Goal: Transaction & Acquisition: Purchase product/service

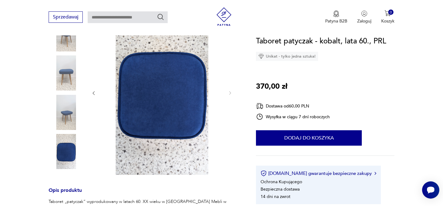
scroll to position [102, 0]
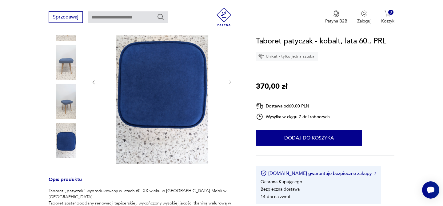
click at [69, 66] on img at bounding box center [66, 62] width 35 height 35
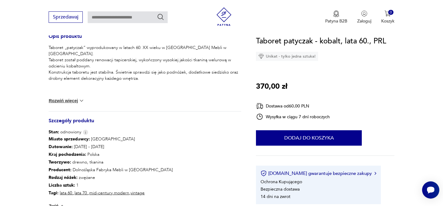
scroll to position [213, 0]
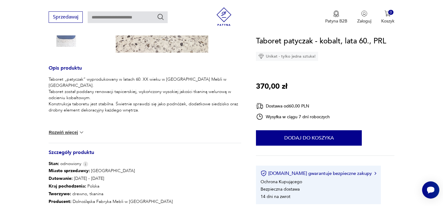
click at [61, 132] on button "Rozwiń więcej" at bounding box center [67, 132] width 36 height 6
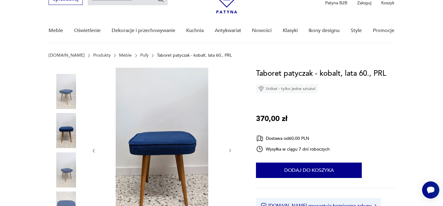
scroll to position [40, 0]
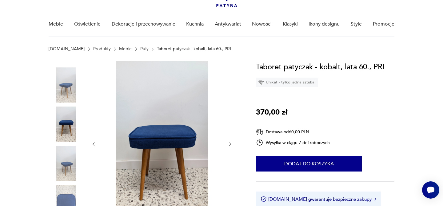
click at [228, 145] on icon "button" at bounding box center [229, 143] width 5 height 5
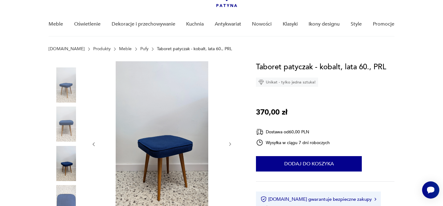
click at [228, 145] on icon "button" at bounding box center [229, 143] width 5 height 5
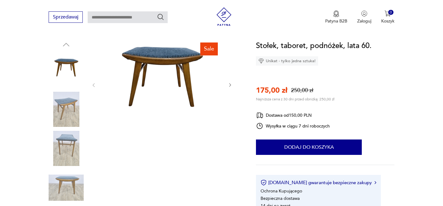
scroll to position [61, 0]
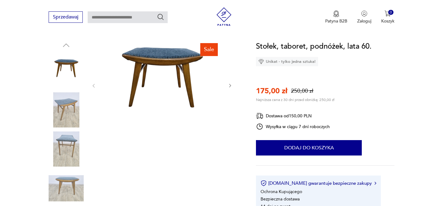
click at [230, 87] on icon "button" at bounding box center [229, 85] width 5 height 5
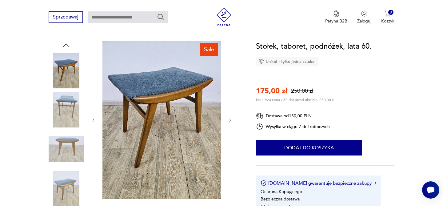
scroll to position [0, 0]
click at [230, 87] on div at bounding box center [161, 120] width 141 height 159
click at [229, 120] on icon "button" at bounding box center [229, 120] width 5 height 5
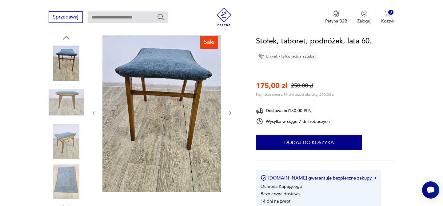
scroll to position [59, 0]
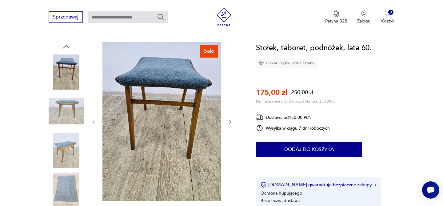
click at [229, 123] on icon "button" at bounding box center [229, 121] width 5 height 5
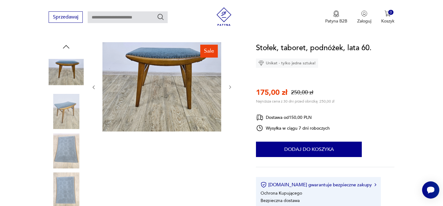
click at [228, 88] on icon "button" at bounding box center [229, 87] width 5 height 5
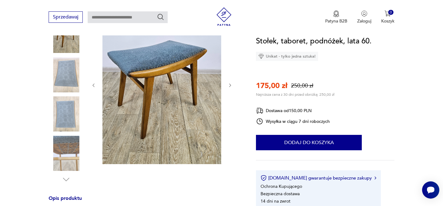
scroll to position [101, 0]
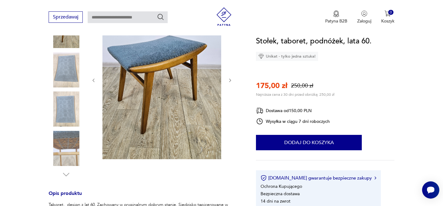
click at [69, 109] on img at bounding box center [66, 108] width 35 height 35
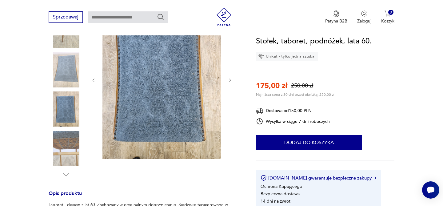
click at [171, 102] on img at bounding box center [161, 80] width 119 height 158
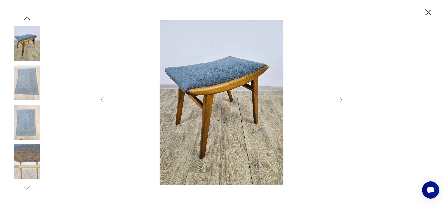
click at [427, 14] on icon "button" at bounding box center [428, 12] width 11 height 11
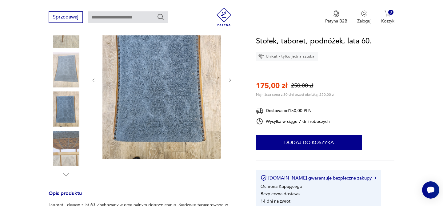
click at [67, 139] on img at bounding box center [66, 148] width 35 height 35
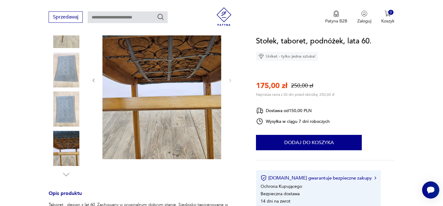
click at [65, 109] on img at bounding box center [66, 108] width 35 height 35
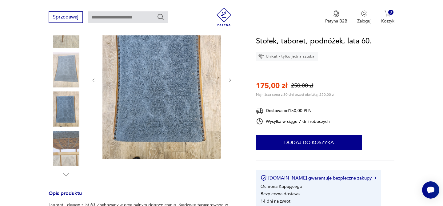
click at [160, 95] on img at bounding box center [161, 80] width 119 height 158
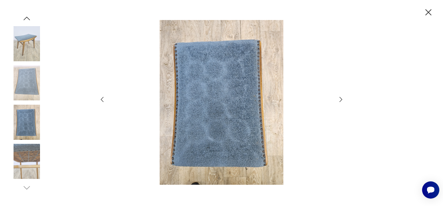
click at [429, 12] on icon "button" at bounding box center [428, 12] width 6 height 6
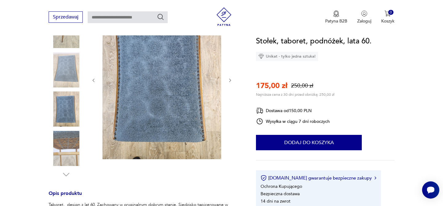
click at [71, 74] on img at bounding box center [66, 69] width 35 height 35
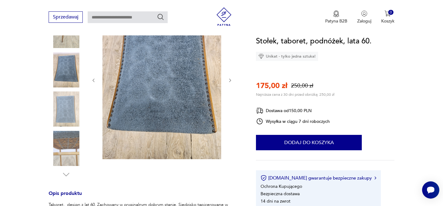
click at [182, 91] on img at bounding box center [161, 80] width 119 height 158
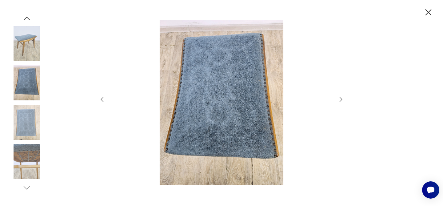
click at [428, 13] on icon "button" at bounding box center [428, 12] width 11 height 11
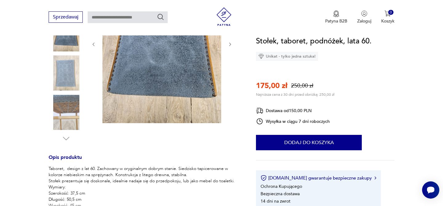
scroll to position [57, 0]
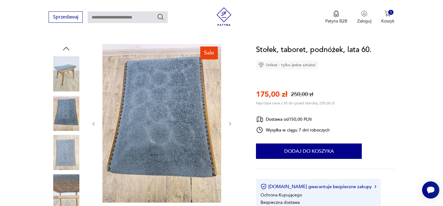
click at [151, 110] on img at bounding box center [161, 123] width 119 height 158
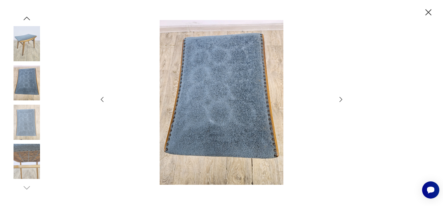
click at [340, 99] on icon "button" at bounding box center [340, 99] width 7 height 7
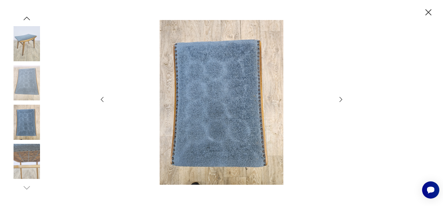
click at [340, 99] on icon "button" at bounding box center [340, 99] width 7 height 7
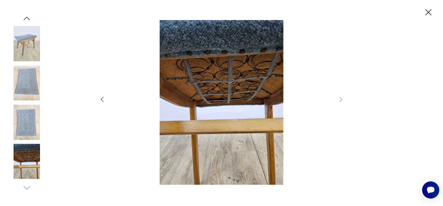
click at [429, 12] on icon "button" at bounding box center [428, 12] width 11 height 11
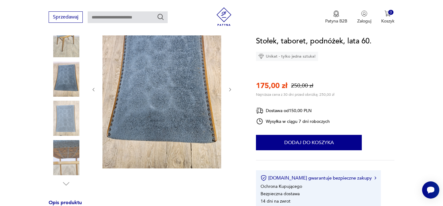
scroll to position [96, 0]
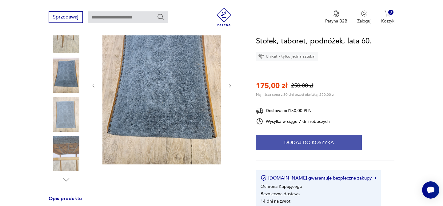
click at [308, 139] on button "Dodaj do koszyka" at bounding box center [309, 142] width 106 height 15
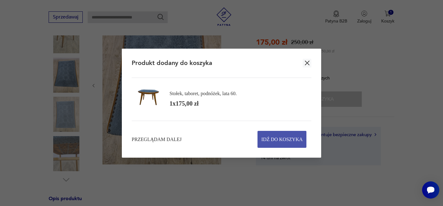
click at [276, 140] on span "Idź do koszyka" at bounding box center [281, 139] width 41 height 16
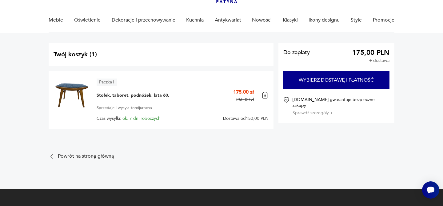
scroll to position [45, 0]
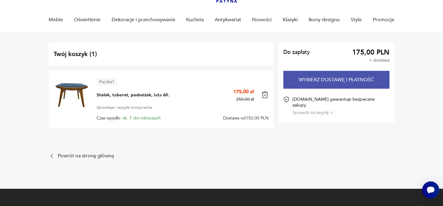
click at [310, 80] on button "Wybierz dostawę i płatność" at bounding box center [336, 80] width 106 height 18
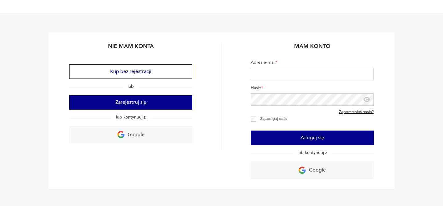
scroll to position [43, 0]
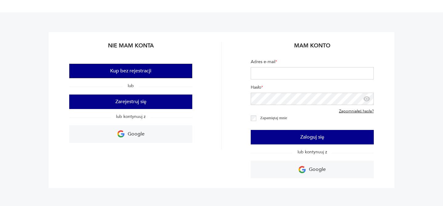
click at [160, 73] on button "Kup bez rejestracji" at bounding box center [130, 71] width 123 height 14
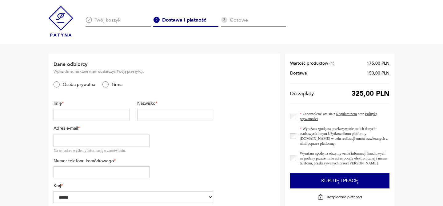
scroll to position [43, 0]
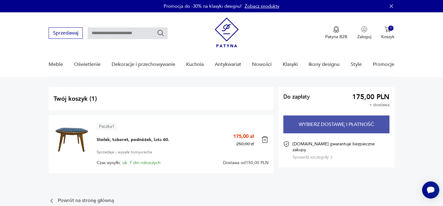
click at [319, 124] on button "Wybierz dostawę i płatność" at bounding box center [336, 124] width 106 height 18
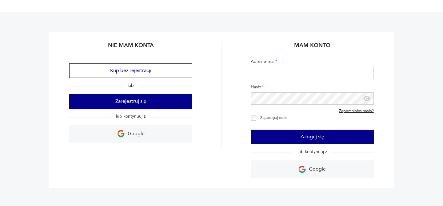
scroll to position [50, 0]
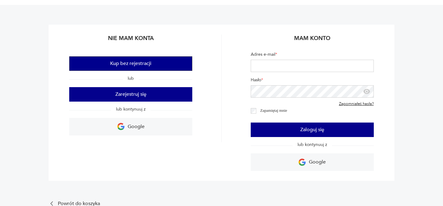
click at [146, 64] on button "Kup bez rejestracji" at bounding box center [130, 63] width 123 height 14
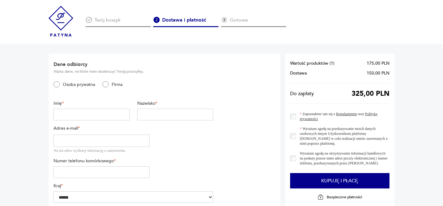
scroll to position [50, 0]
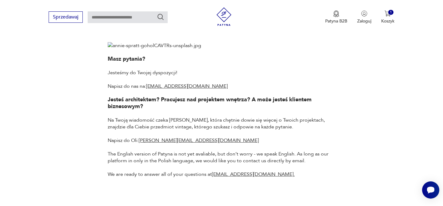
scroll to position [78, 0]
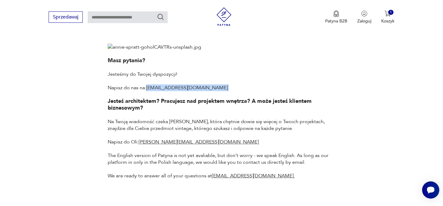
drag, startPoint x: 200, startPoint y: 91, endPoint x: 148, endPoint y: 87, distance: 52.8
click at [148, 87] on div "Masz pytania? Jesteśmy do Twojej dyspozycji! Napisz do nas na: [EMAIL_ADDRESS][…" at bounding box center [221, 111] width 227 height 135
copy link "[EMAIL_ADDRESS][DOMAIN_NAME]"
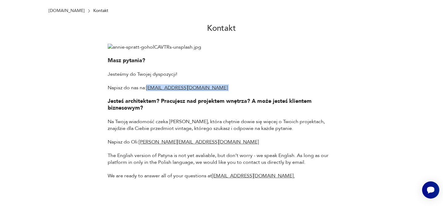
scroll to position [0, 0]
